Goal: Transaction & Acquisition: Register for event/course

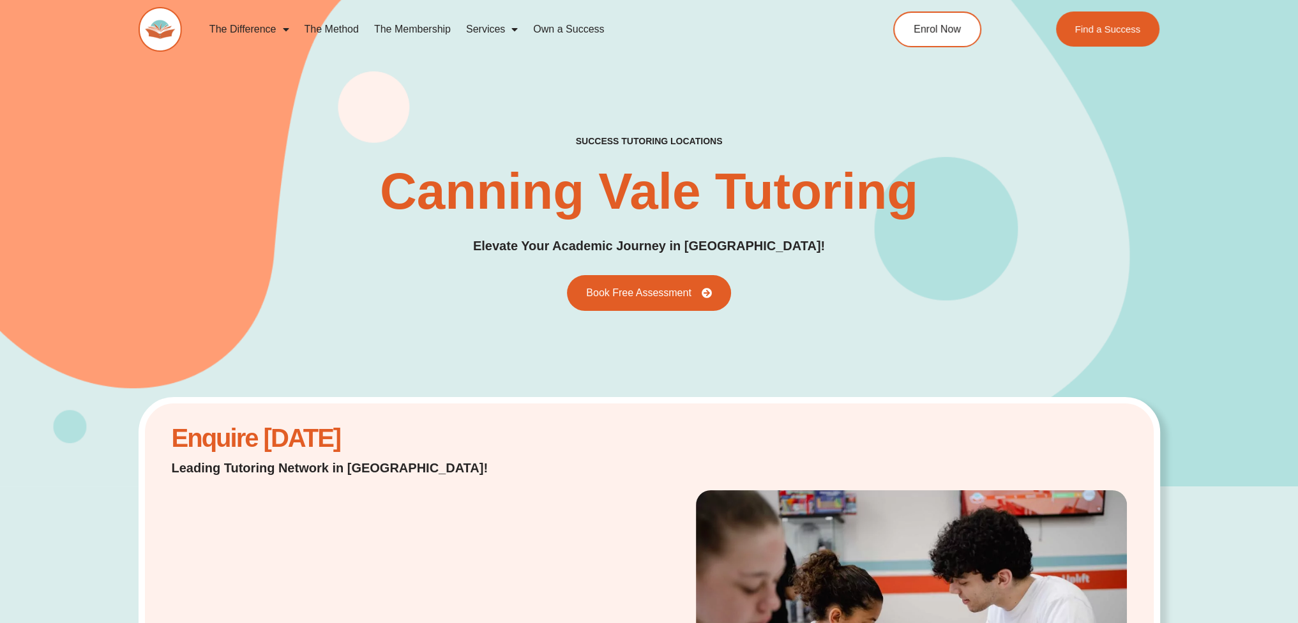
click at [511, 27] on span "Menu" at bounding box center [511, 29] width 13 height 23
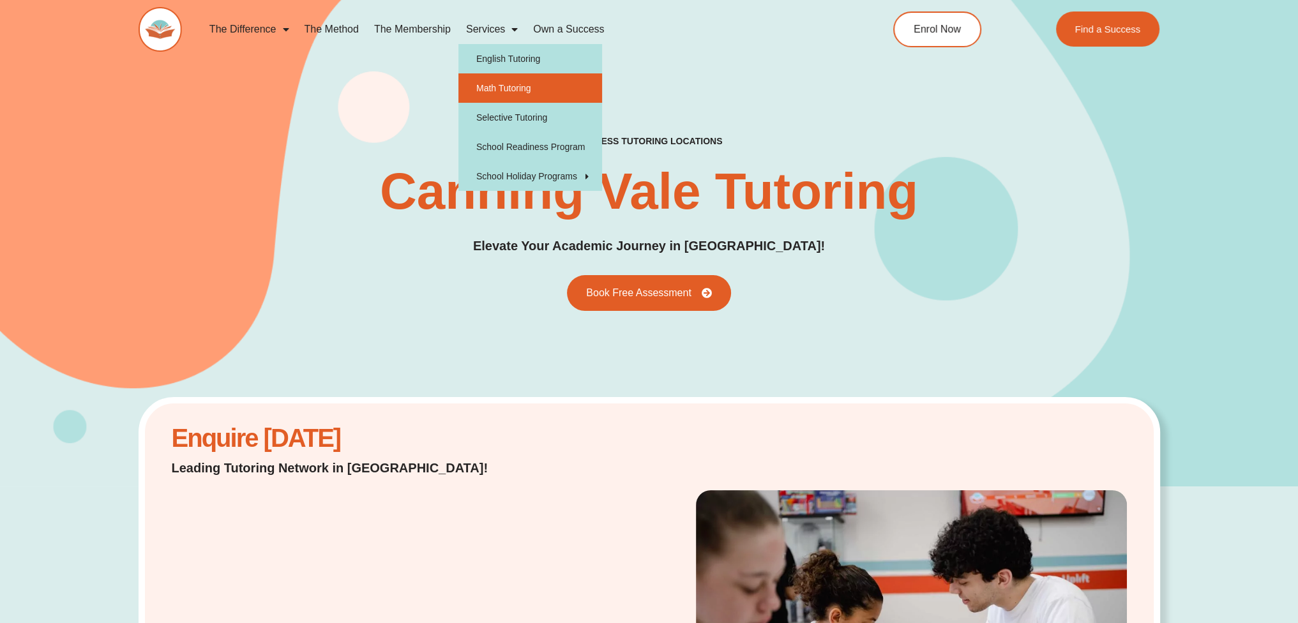
click at [509, 82] on link "Math Tutoring" at bounding box center [530, 87] width 144 height 29
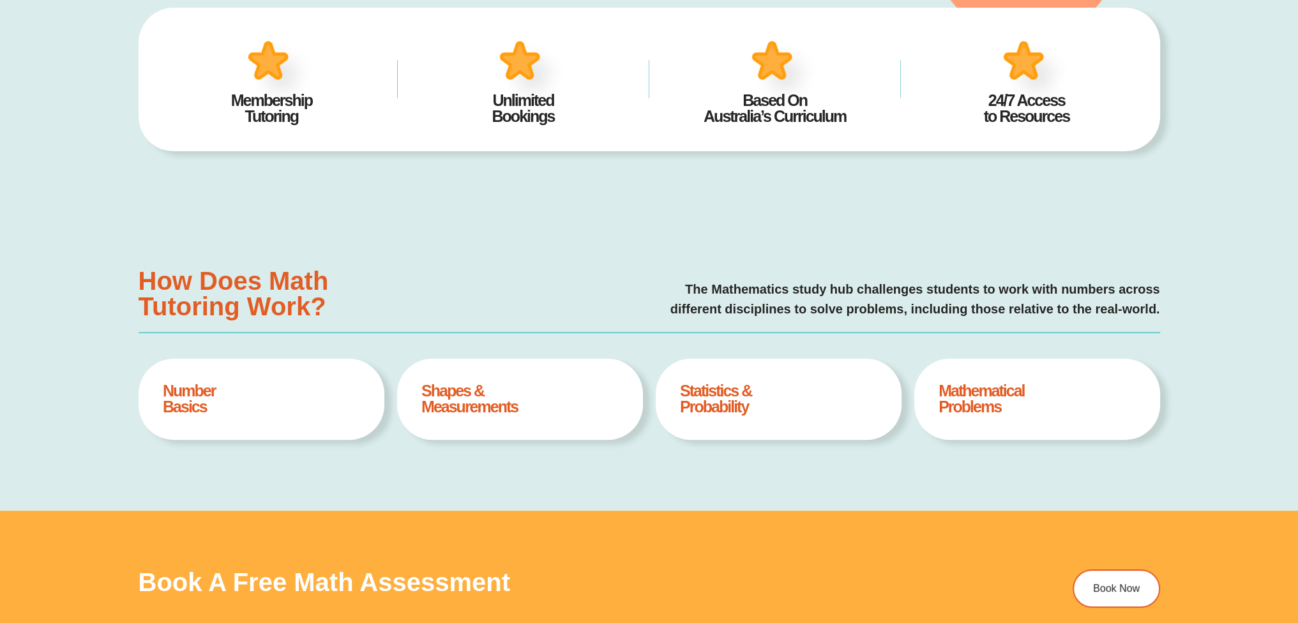
type input "*"
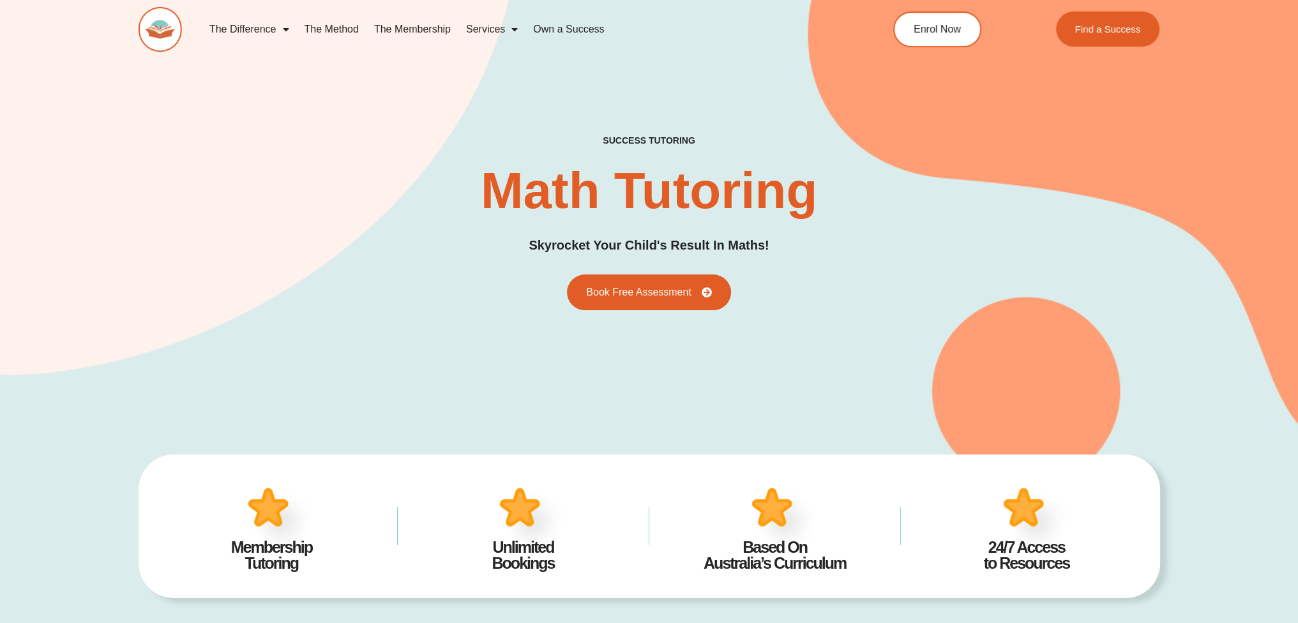
click at [401, 29] on link "The Membership" at bounding box center [412, 29] width 92 height 29
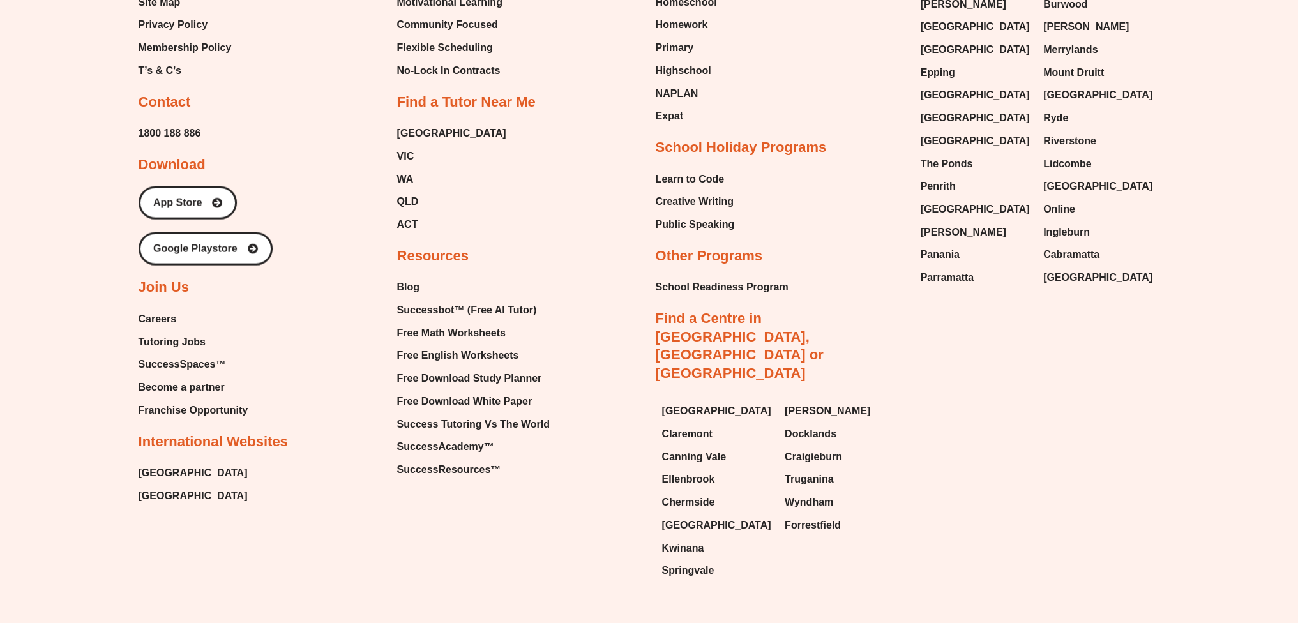
scroll to position [3660, 0]
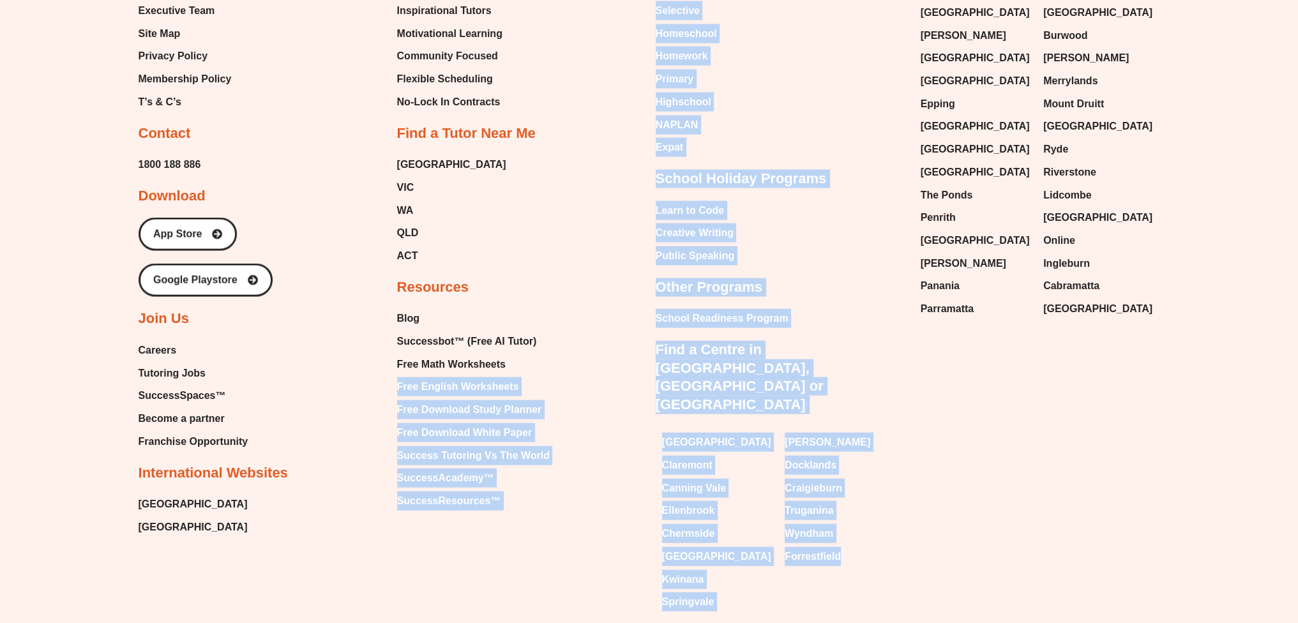
drag, startPoint x: 640, startPoint y: 350, endPoint x: 883, endPoint y: 523, distance: 298.0
click at [881, 523] on div "About Our Story About Us Executive Team Site Map Privacy Policy Membership Poli…" at bounding box center [648, 242] width 1021 height 751
click at [904, 538] on div "About Our Story About Us Executive Team Site Map Privacy Policy Membership Poli…" at bounding box center [648, 242] width 1021 height 751
click at [932, 443] on div "About Our Story About Us Executive Team Site Map Privacy Policy Membership Poli…" at bounding box center [648, 242] width 1021 height 751
click at [896, 426] on div "Brighton Claremont Canning Vale Ellenbrook Chermside Bull Creek Kwinana Springv…" at bounding box center [778, 521] width 246 height 191
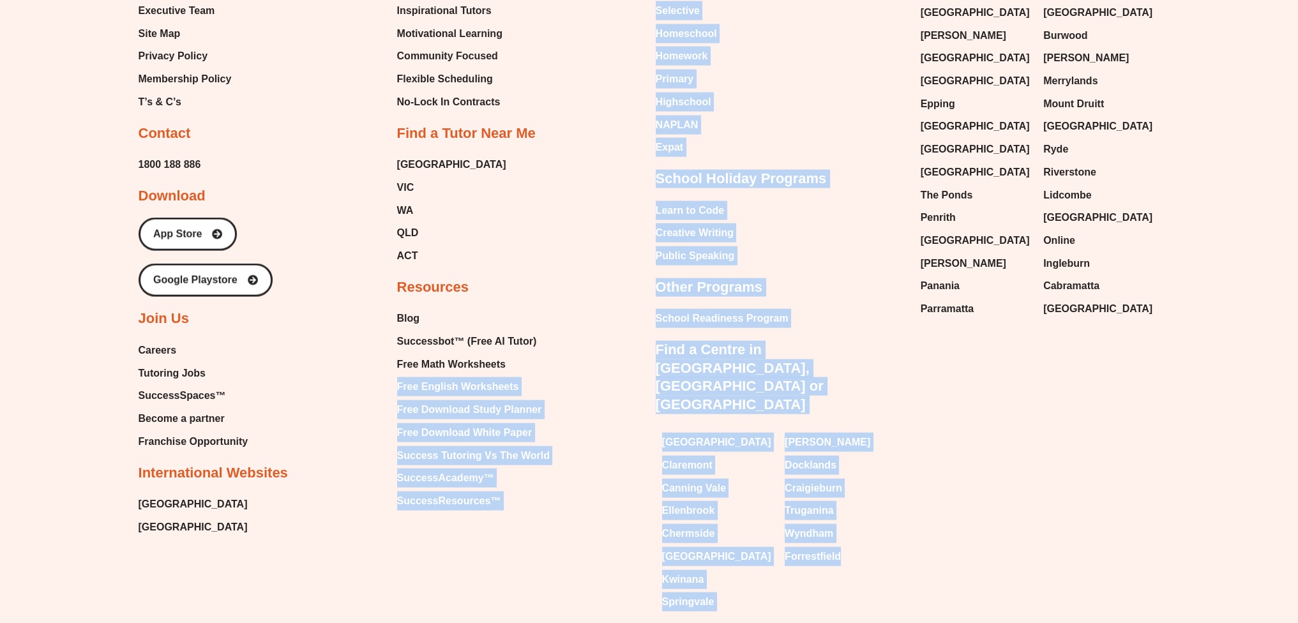
click at [823, 341] on link "Find a Centre in [GEOGRAPHIC_DATA], [GEOGRAPHIC_DATA] or [GEOGRAPHIC_DATA]" at bounding box center [739, 376] width 168 height 71
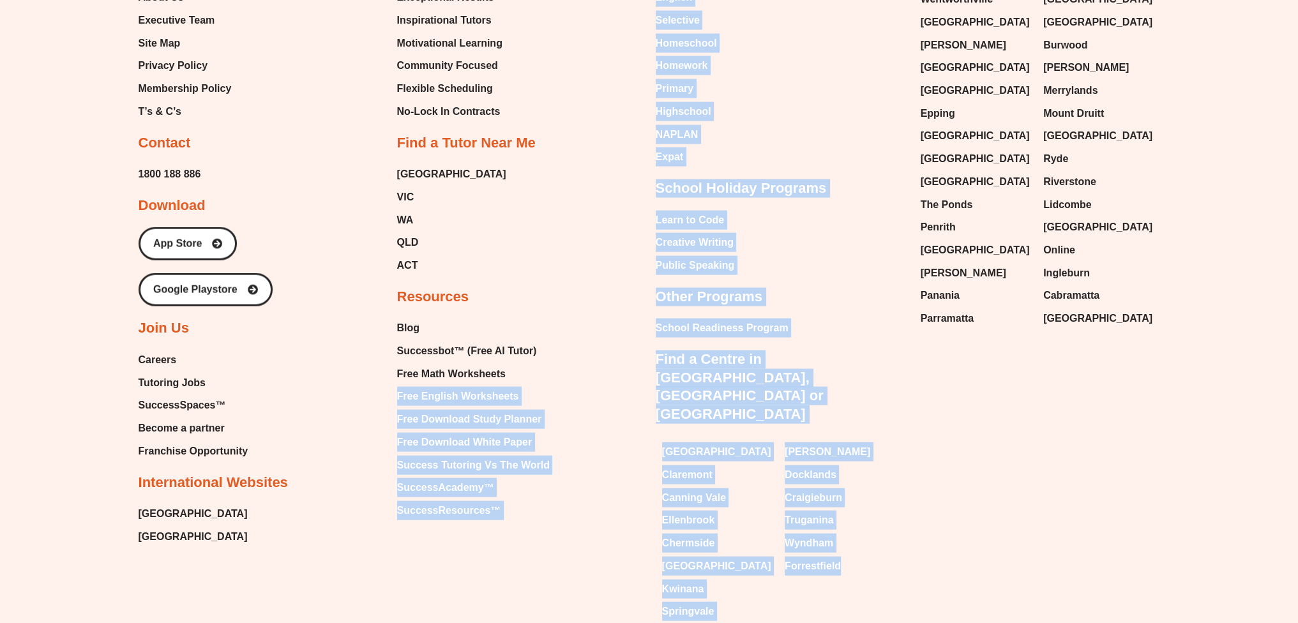
click at [461, 526] on div "About Our Story About Us Executive Team Site Map Privacy Policy Membership Poli…" at bounding box center [648, 252] width 1021 height 751
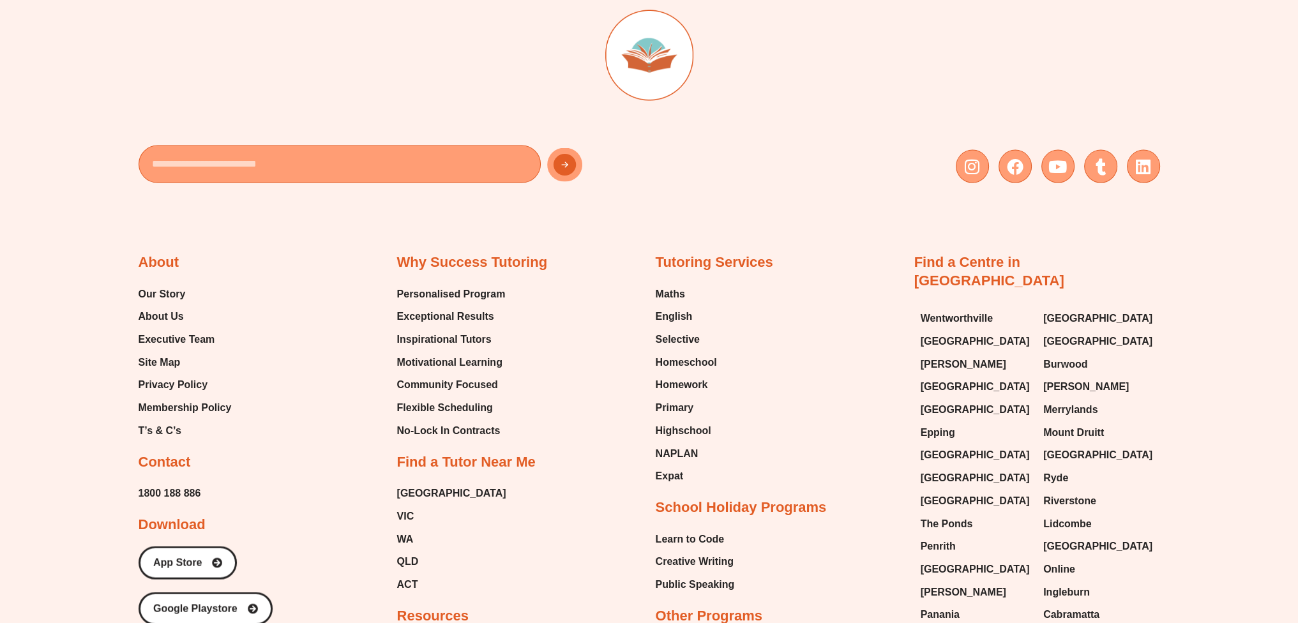
click at [532, 513] on div "Why Success Tutoring Personalised Program Exceptional Results Inspirational Tut…" at bounding box center [520, 546] width 246 height 586
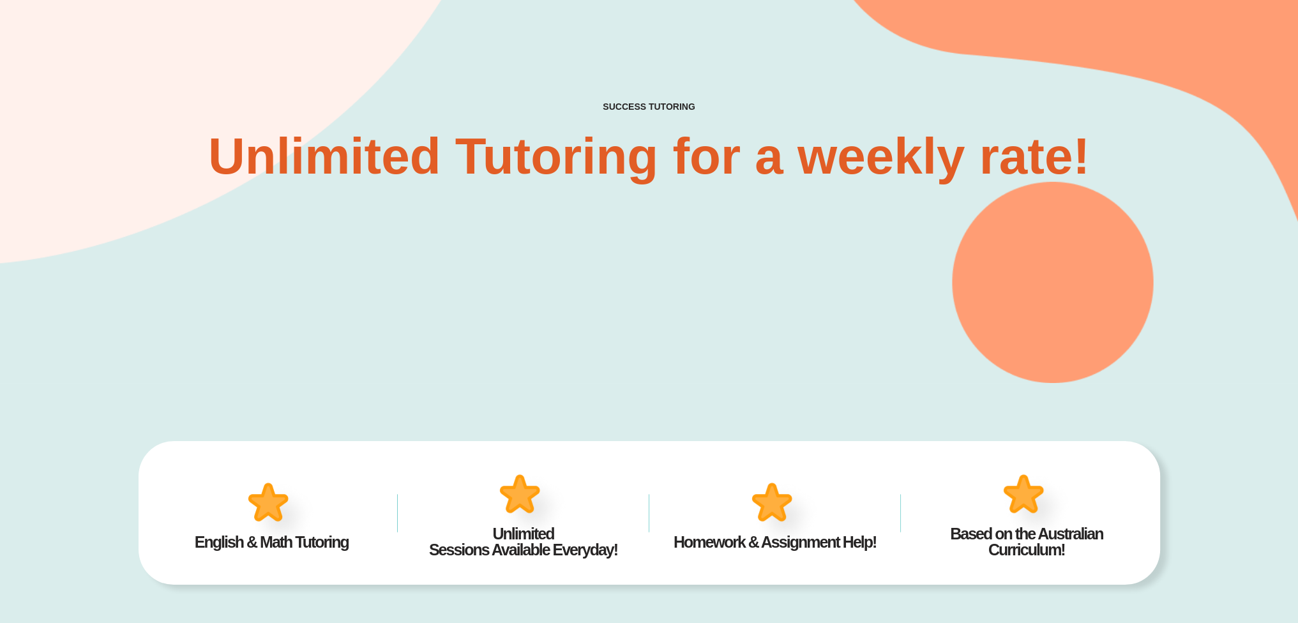
scroll to position [0, 0]
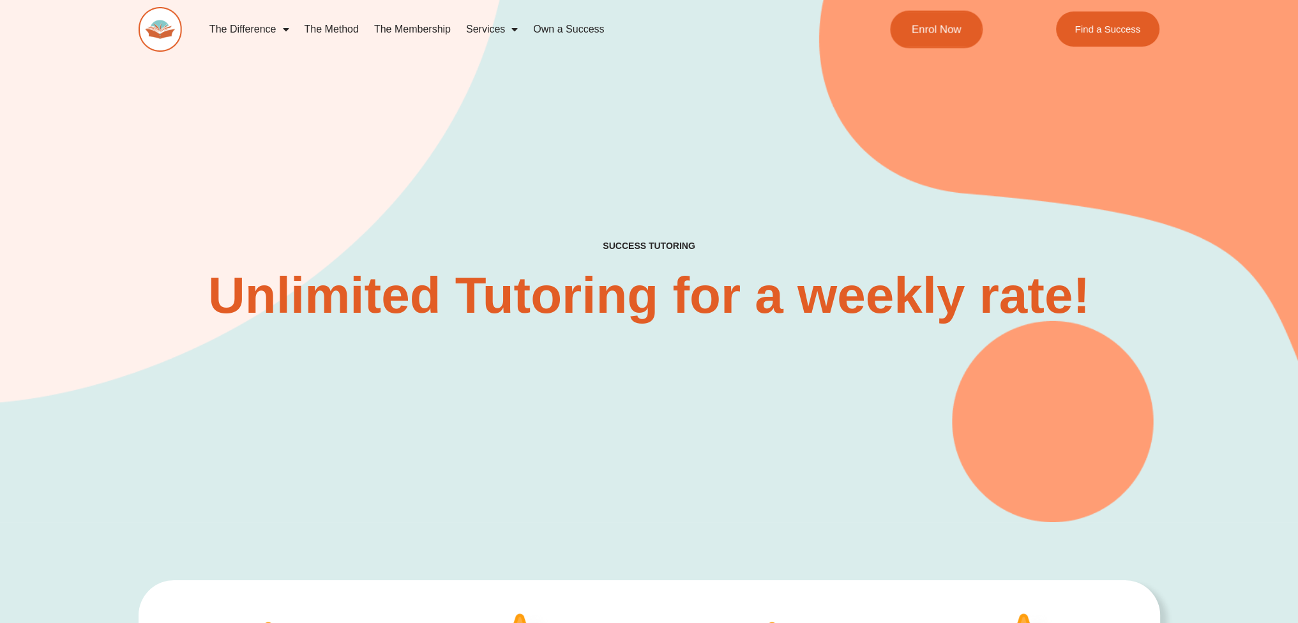
click at [931, 33] on span "Enrol Now" at bounding box center [936, 29] width 50 height 11
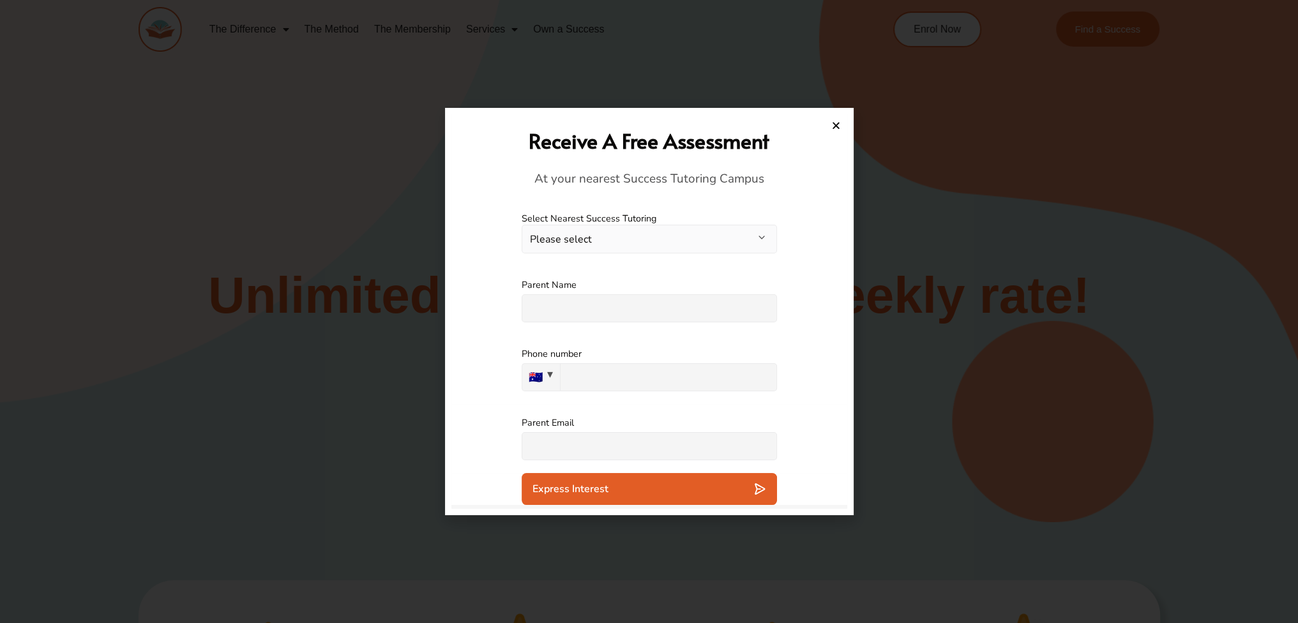
click at [590, 228] on button "Please select" at bounding box center [648, 239] width 255 height 29
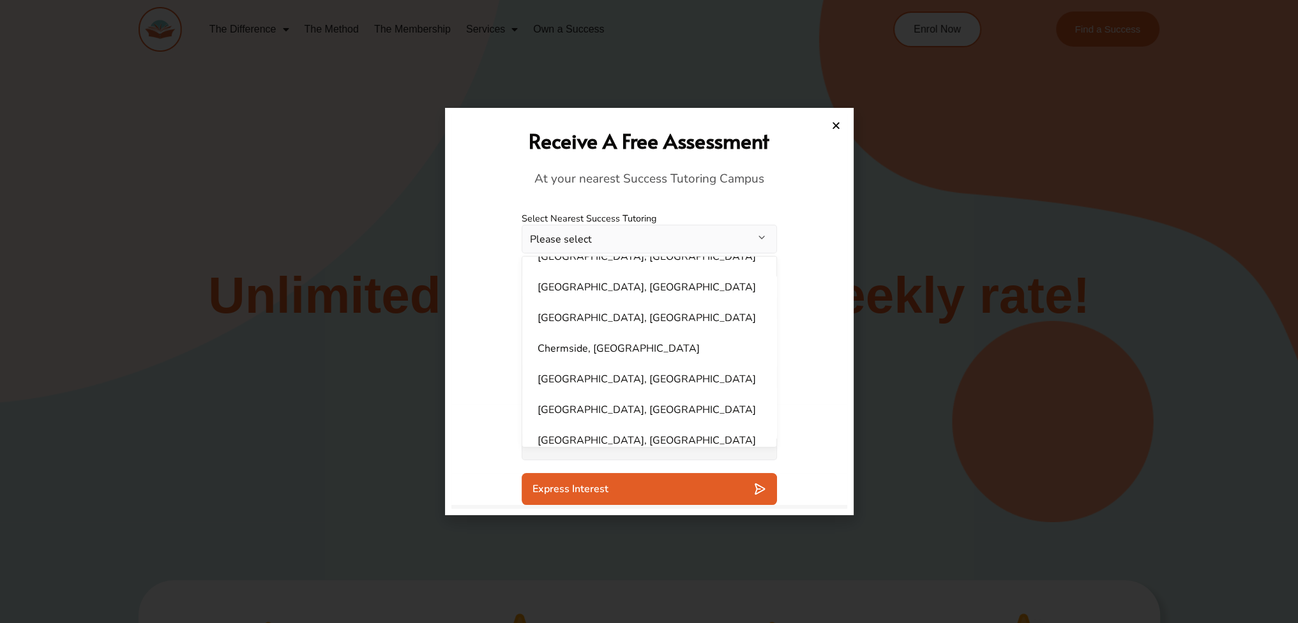
scroll to position [128, 0]
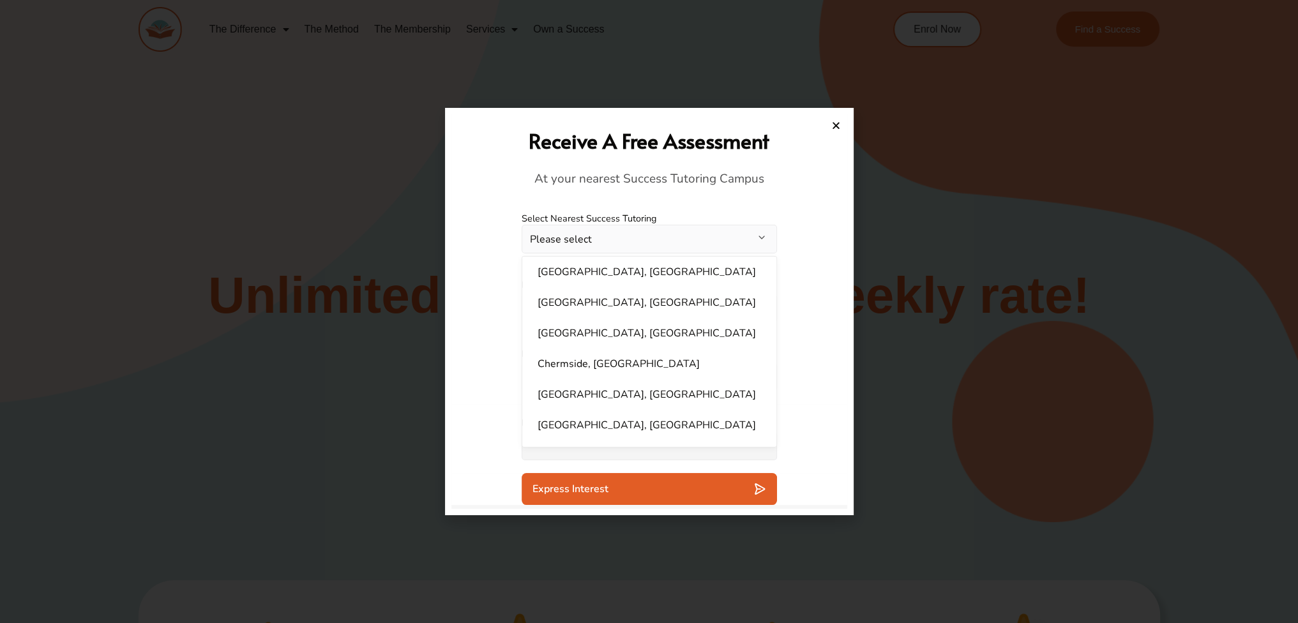
click at [585, 310] on li "Bull Creek, WA" at bounding box center [649, 303] width 239 height 26
select select "**********"
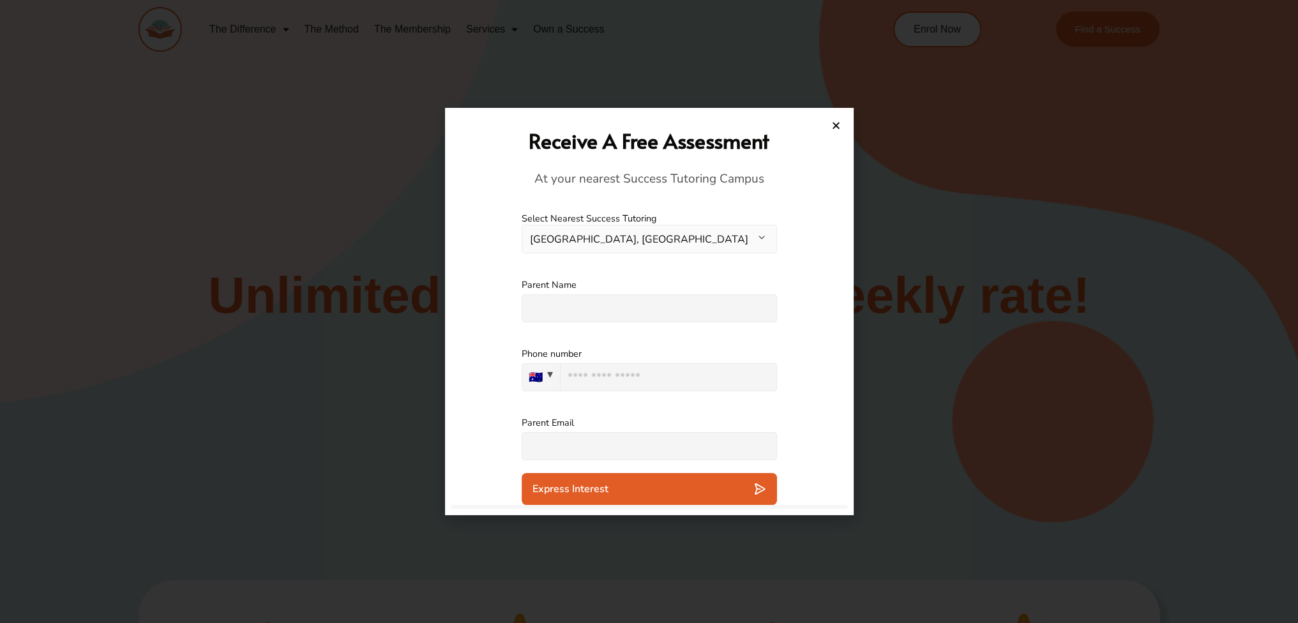
click at [603, 320] on input "text" at bounding box center [648, 308] width 255 height 28
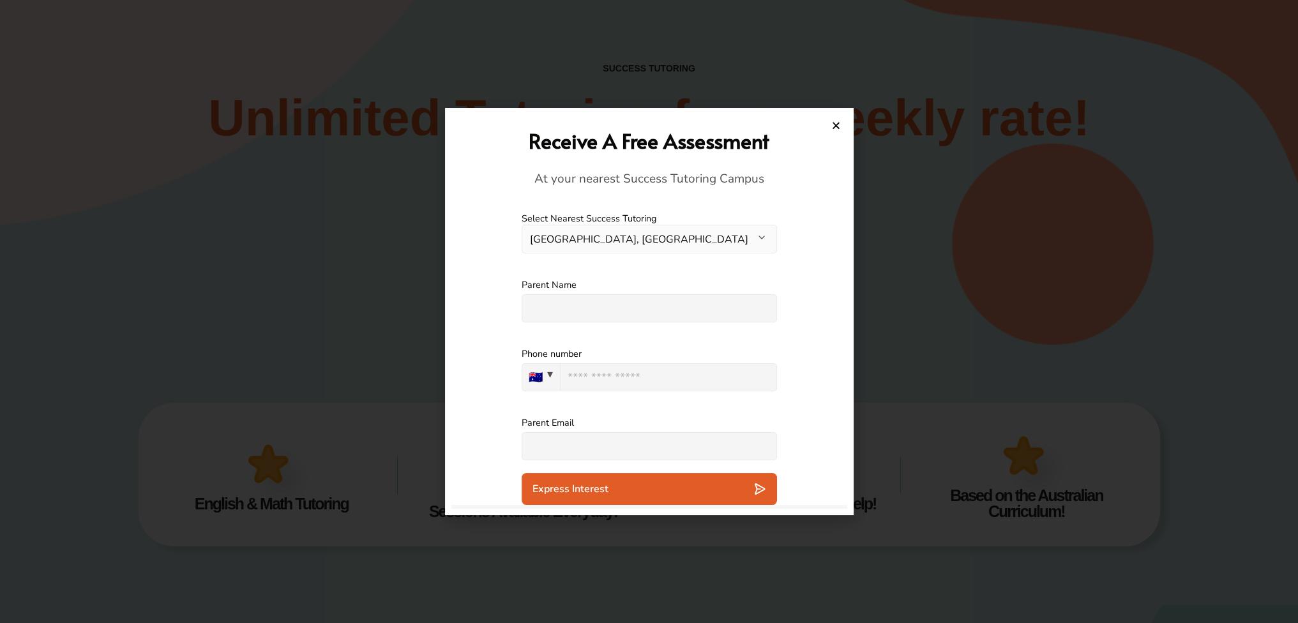
scroll to position [191, 0]
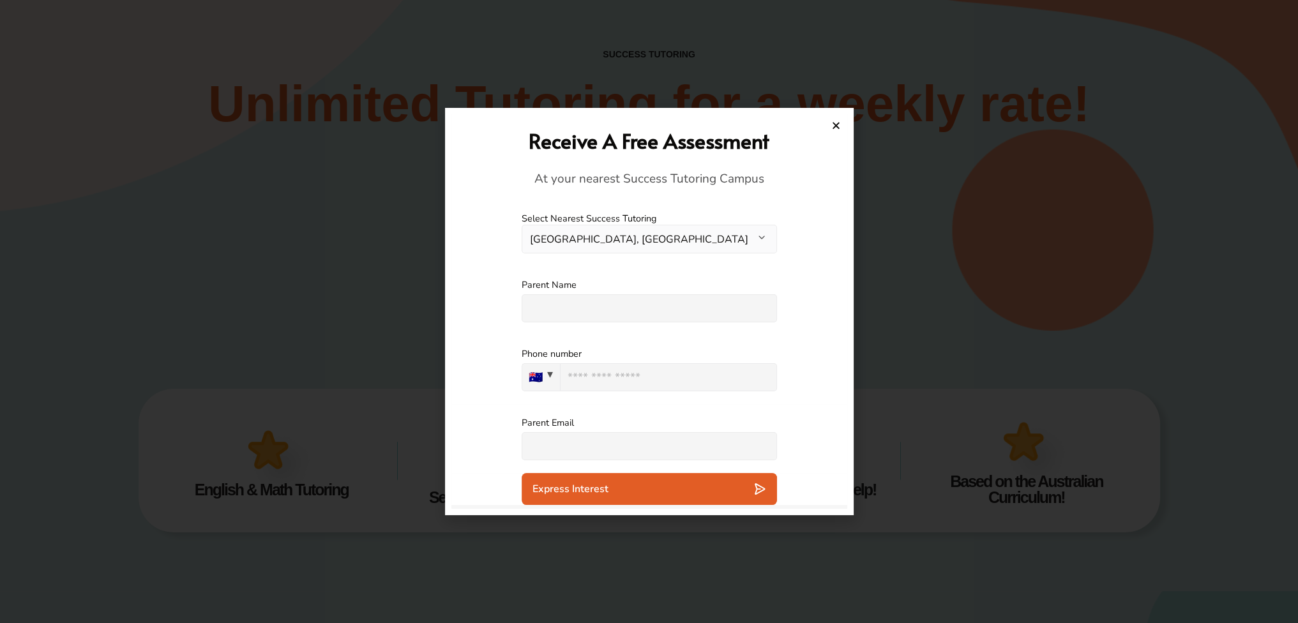
click at [840, 124] on div "Receive A Free Assessment At your nearest Success Tutoring Campus" at bounding box center [649, 157] width 396 height 86
click at [835, 119] on div "Receive A Free Assessment At your nearest Success Tutoring Campus" at bounding box center [649, 157] width 383 height 86
click at [837, 127] on icon "Close" at bounding box center [836, 126] width 10 height 10
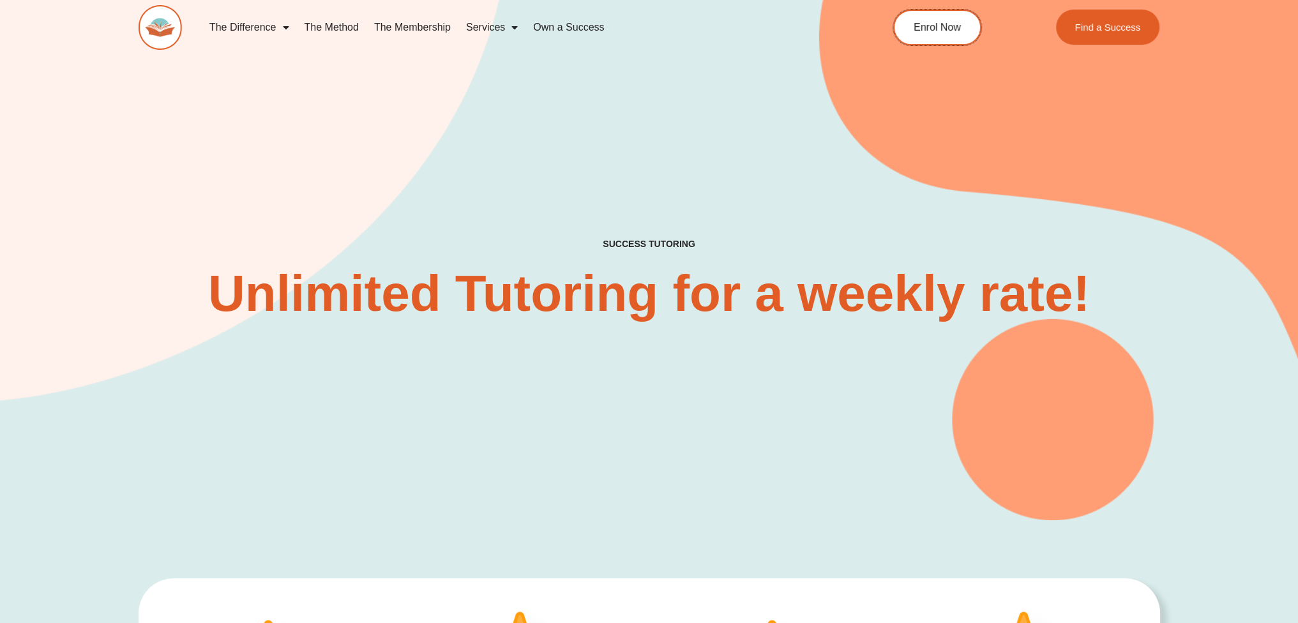
scroll to position [0, 0]
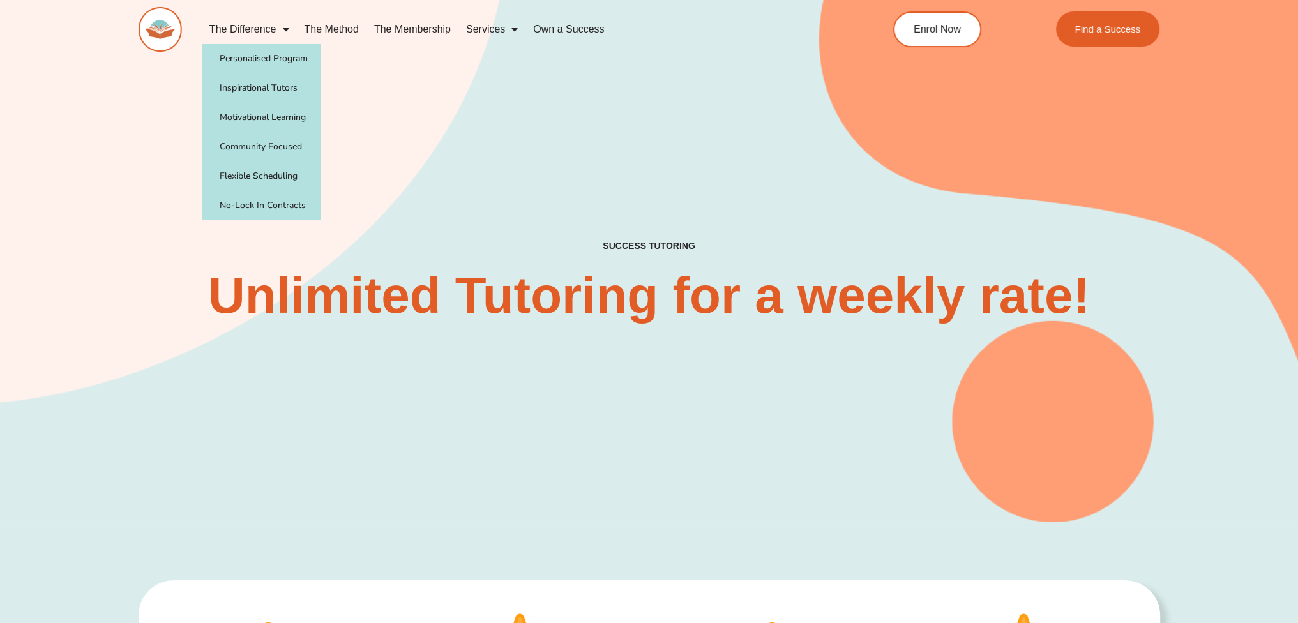
click at [258, 25] on link "The Difference" at bounding box center [249, 29] width 95 height 29
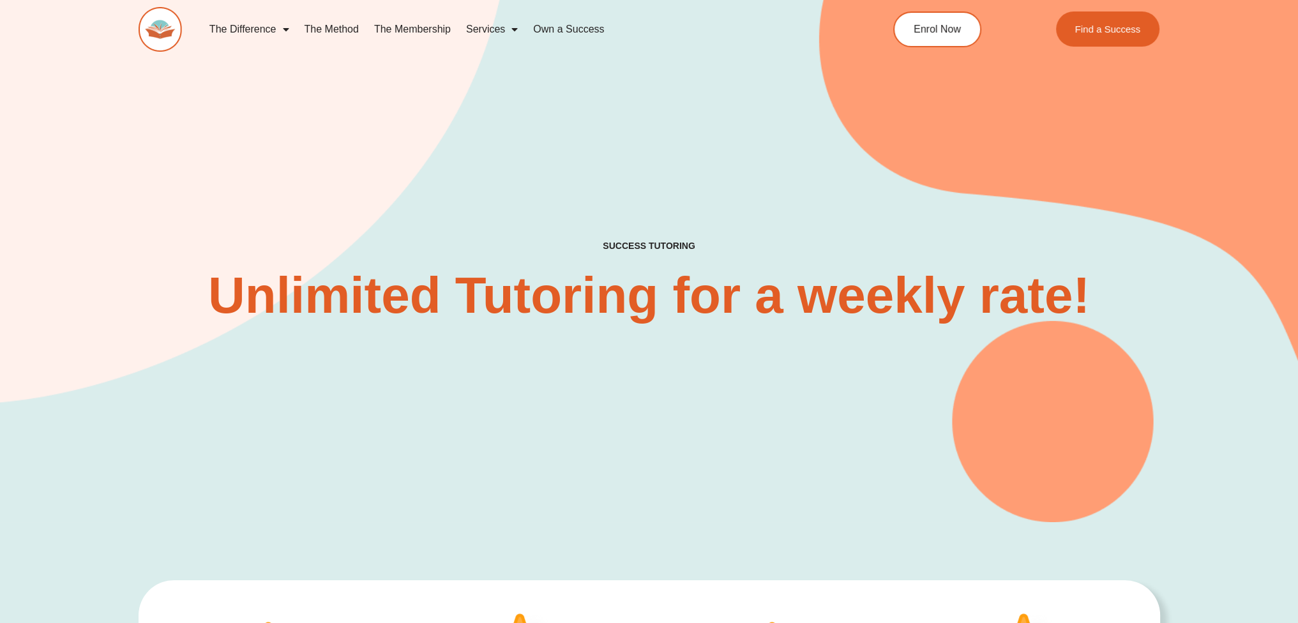
click at [263, 27] on link "The Difference" at bounding box center [249, 29] width 95 height 29
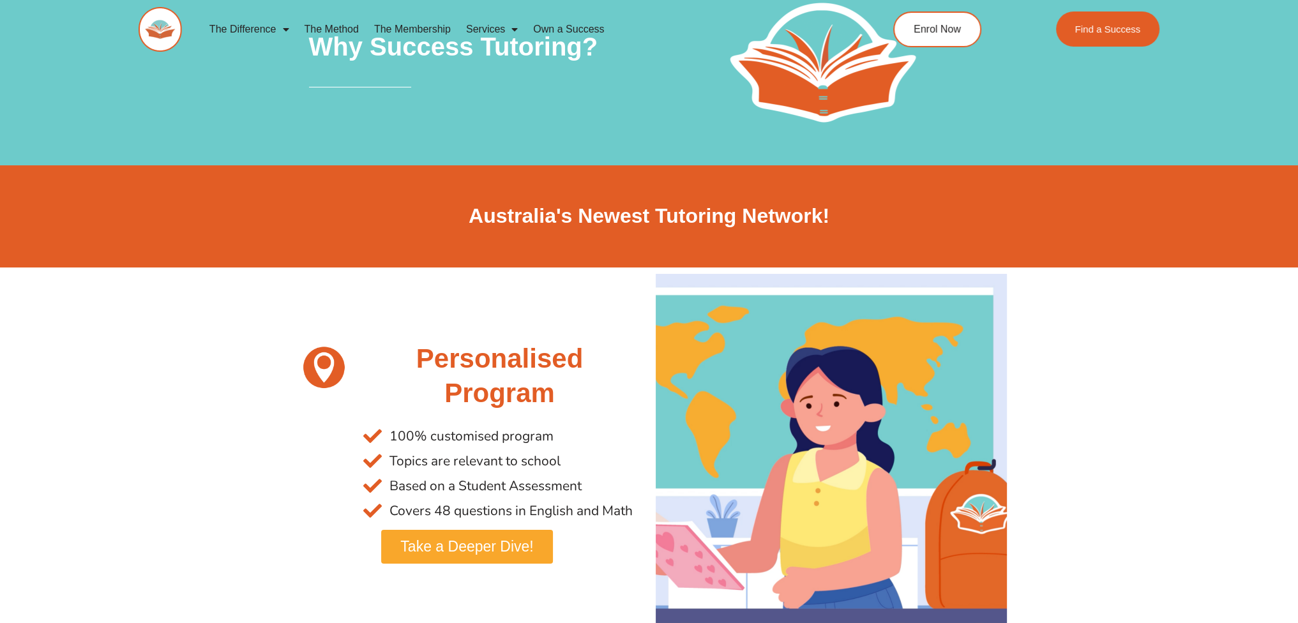
click at [416, 25] on link "The Membership" at bounding box center [412, 29] width 92 height 29
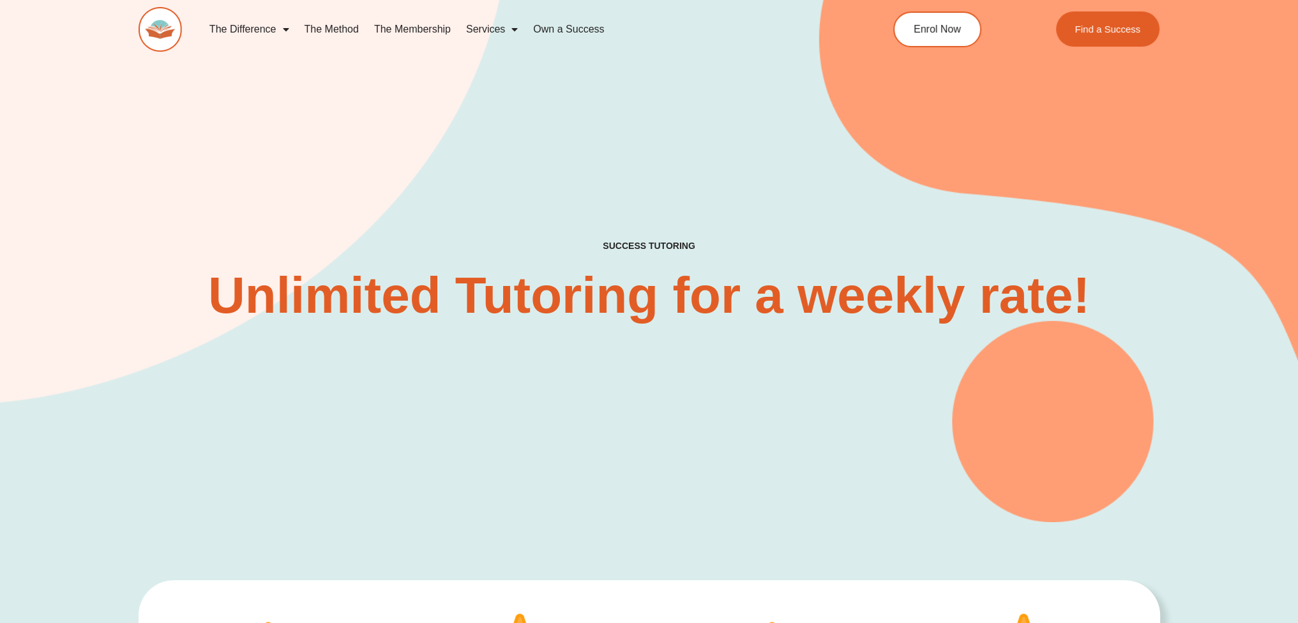
click at [334, 24] on link "The Method" at bounding box center [331, 29] width 70 height 29
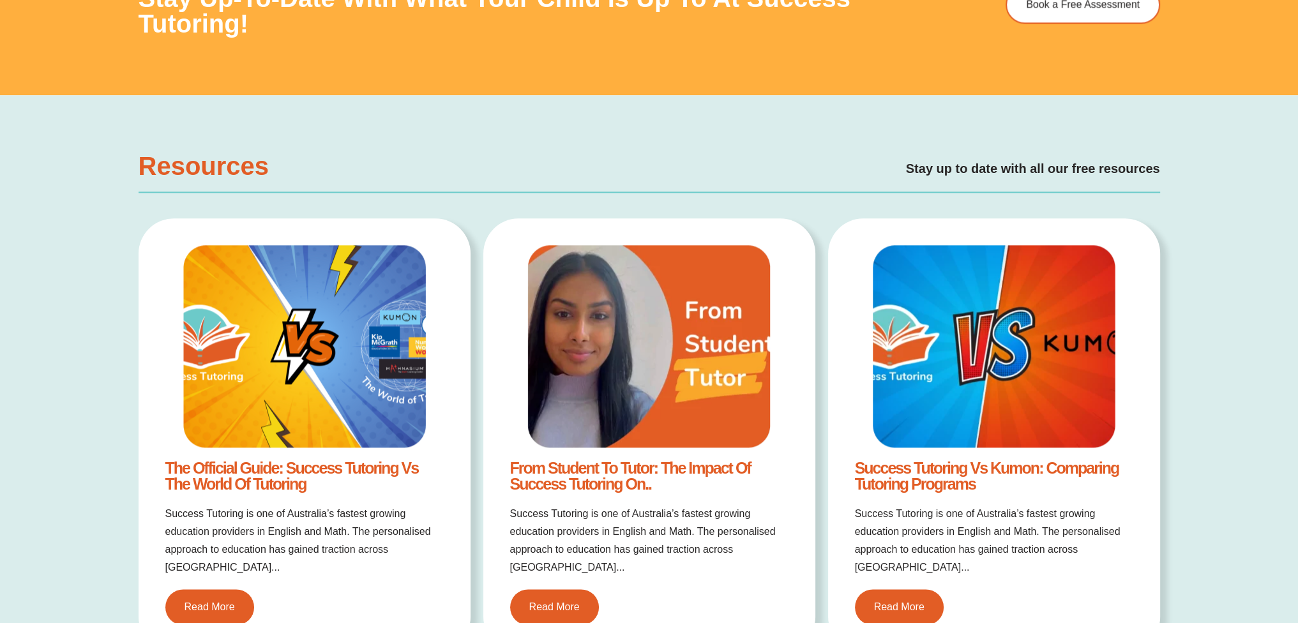
scroll to position [2678, 0]
